Goal: Task Accomplishment & Management: Use online tool/utility

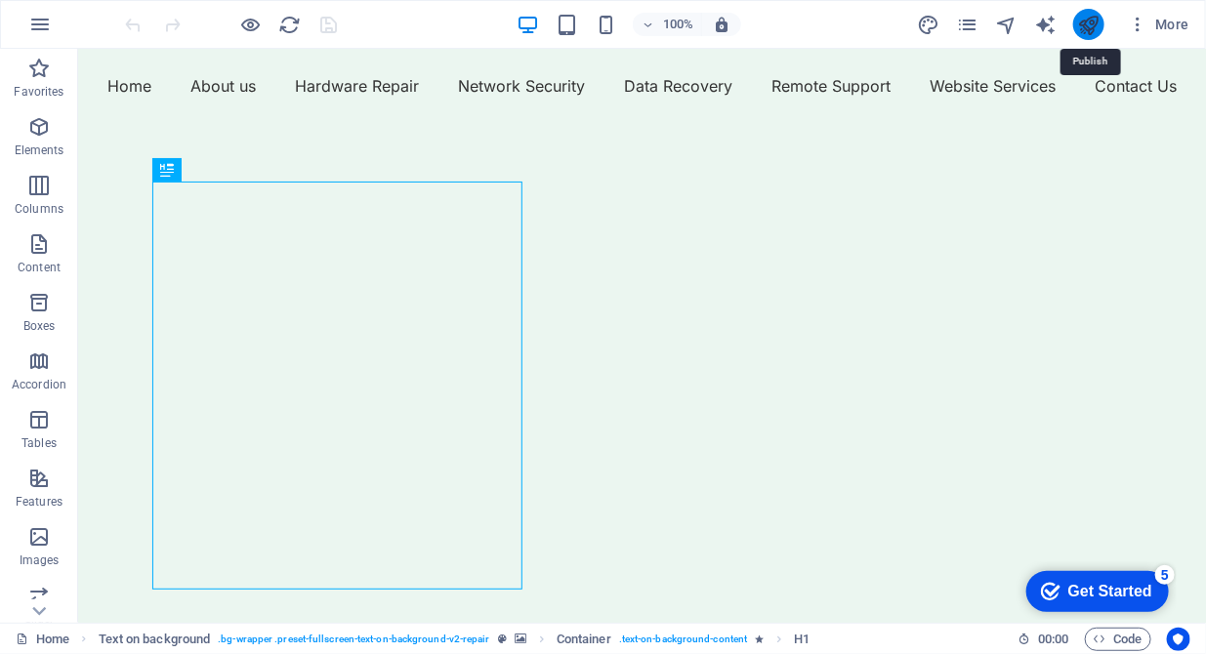
click at [1085, 18] on icon "publish" at bounding box center [1088, 25] width 22 height 22
click at [1086, 25] on icon "publish" at bounding box center [1088, 25] width 22 height 22
